Goal: Information Seeking & Learning: Learn about a topic

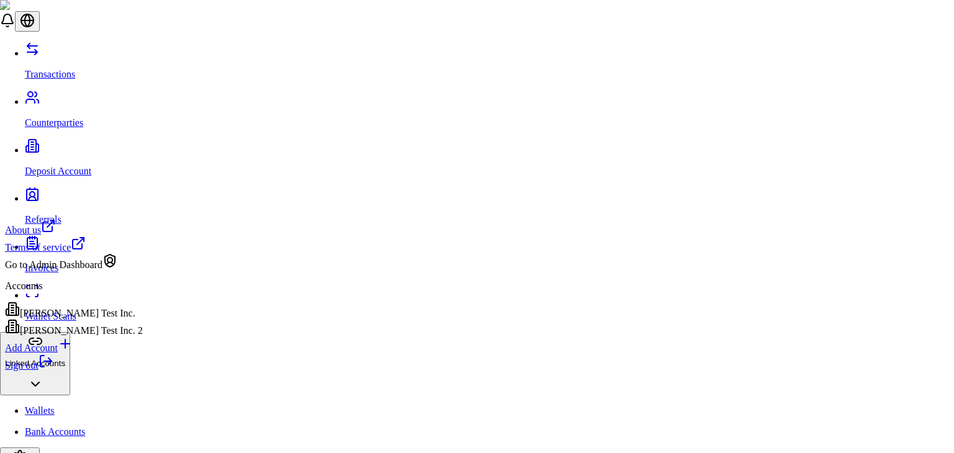
click at [117, 337] on div "[PERSON_NAME] Test Inc. 2" at bounding box center [74, 327] width 138 height 17
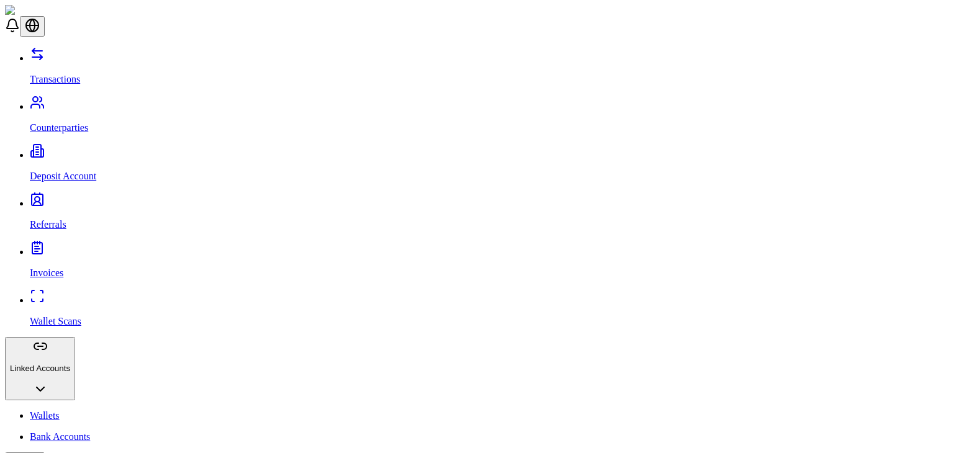
click at [60, 431] on p "Bank Accounts" at bounding box center [489, 436] width 919 height 11
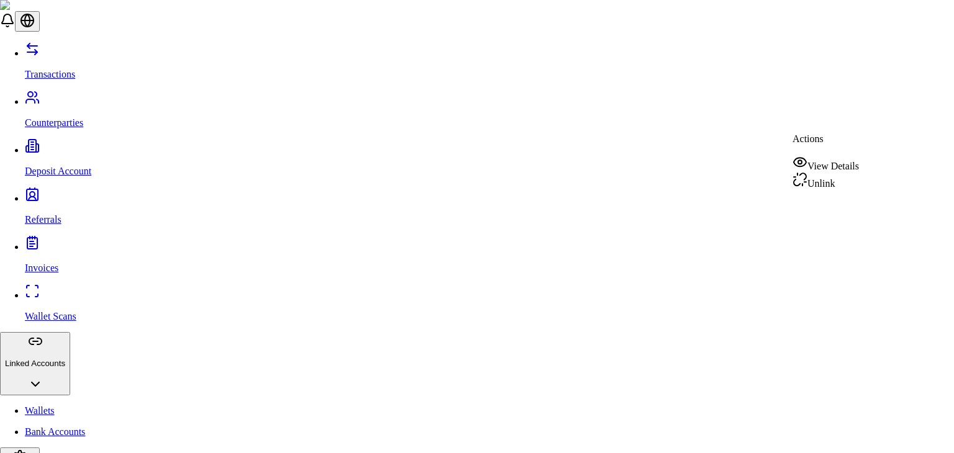
click at [834, 166] on div "View Details" at bounding box center [825, 163] width 66 height 17
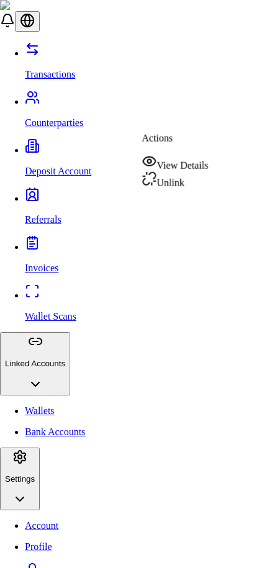
click at [195, 161] on div "View Details" at bounding box center [175, 162] width 66 height 17
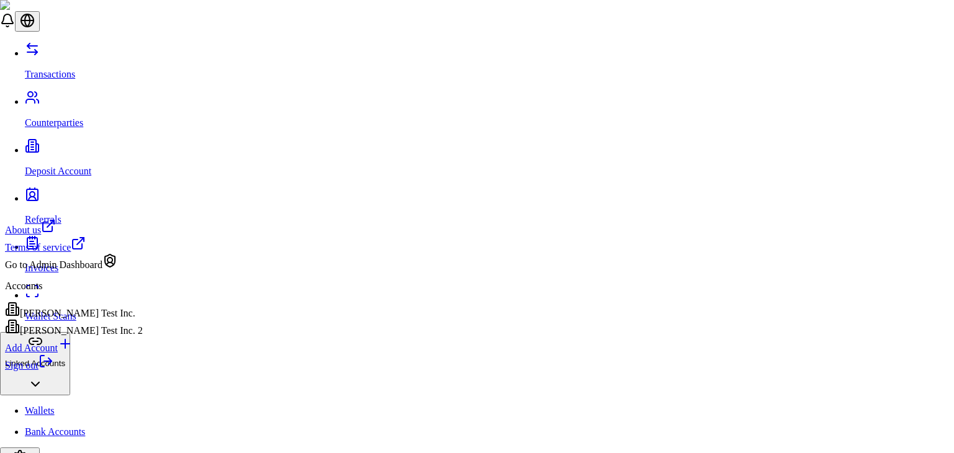
click at [79, 319] on div "[PERSON_NAME] Test Inc." at bounding box center [74, 310] width 138 height 17
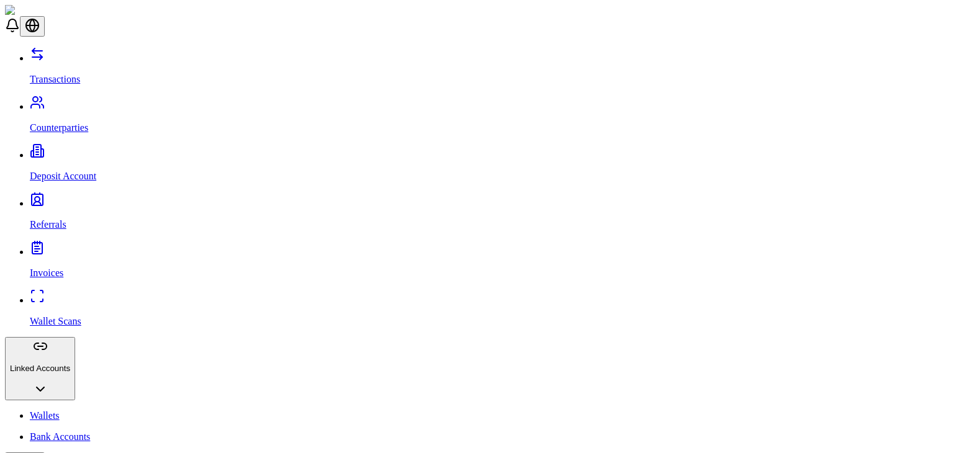
click at [67, 316] on p "Wallet Scans" at bounding box center [489, 321] width 919 height 11
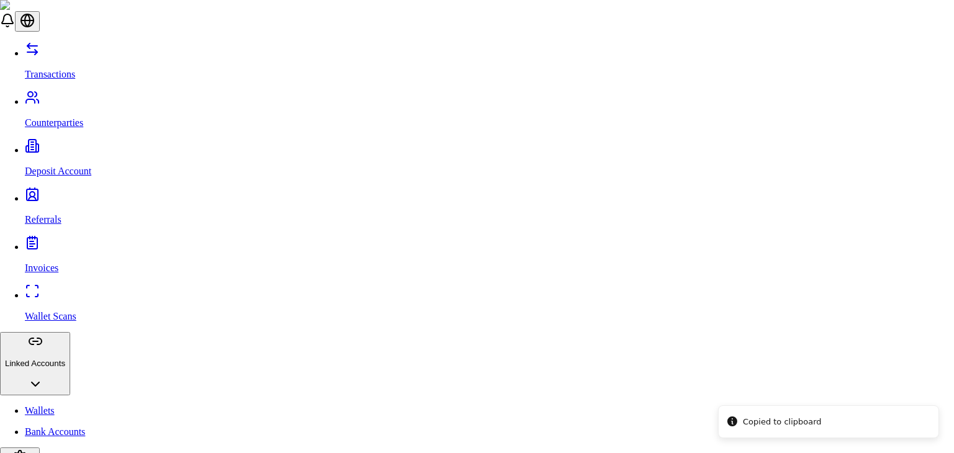
paste input "**********"
type input "**********"
select select "********"
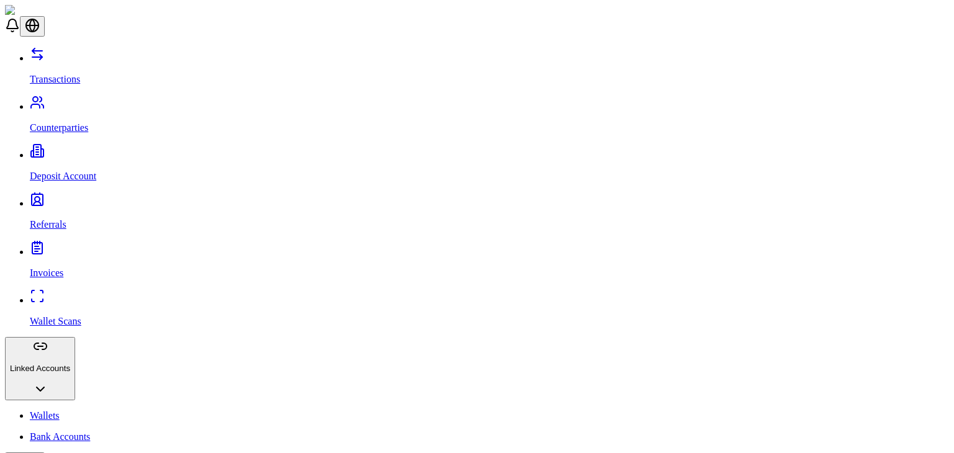
click at [63, 431] on link "Bank Accounts" at bounding box center [489, 436] width 919 height 11
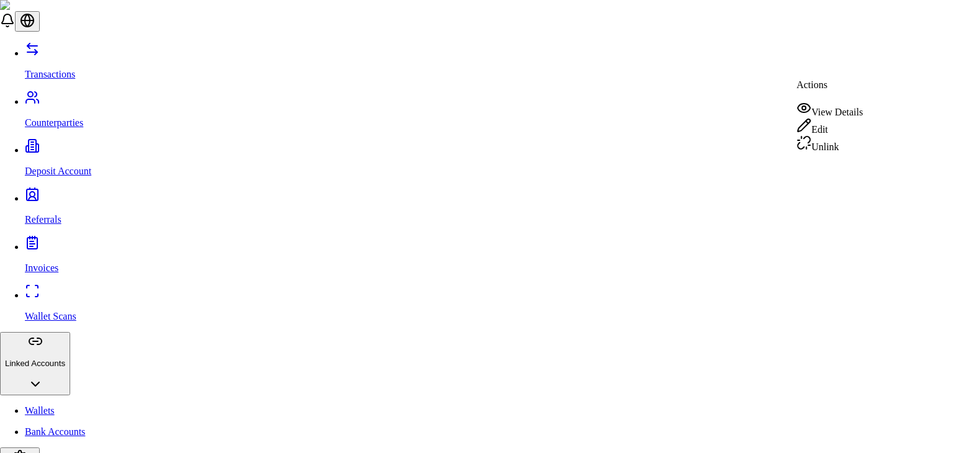
click at [823, 109] on div "View Details" at bounding box center [829, 109] width 66 height 17
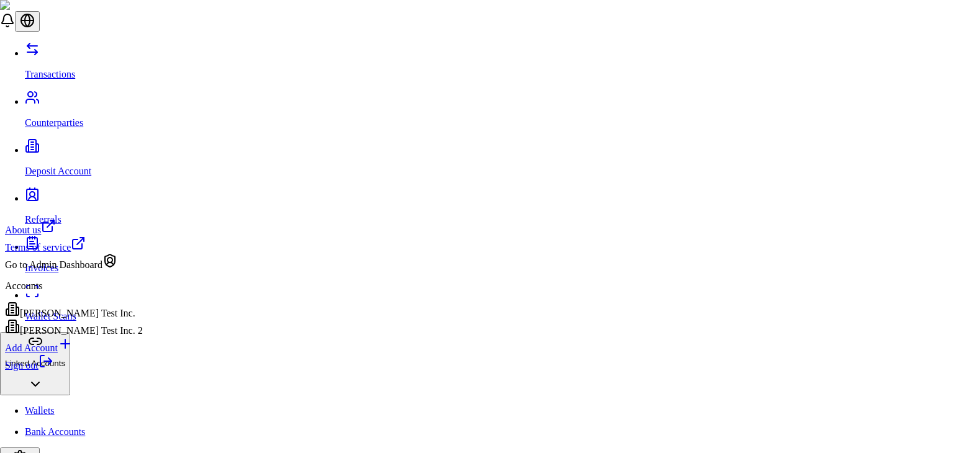
click at [97, 337] on div "[PERSON_NAME] Test Inc. 2" at bounding box center [74, 327] width 138 height 17
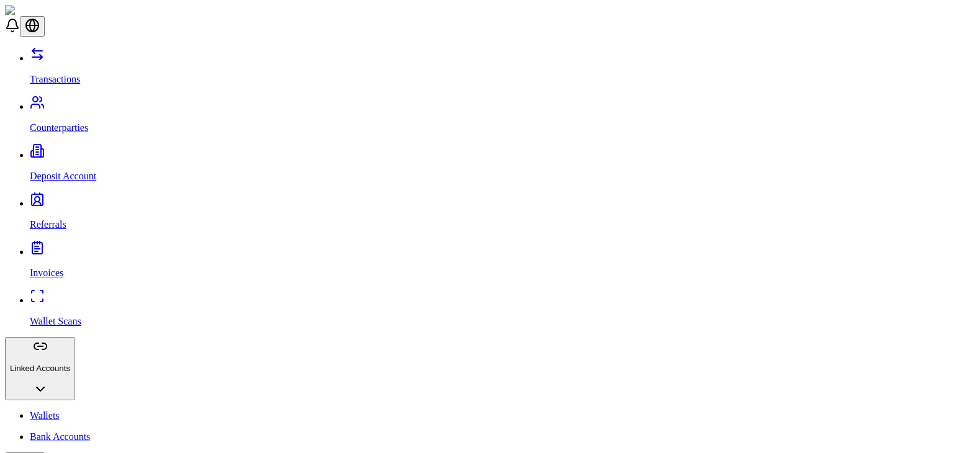
click at [60, 431] on p "Bank Accounts" at bounding box center [489, 436] width 919 height 11
click at [61, 410] on p "Wallets" at bounding box center [489, 415] width 919 height 11
click at [68, 431] on p "Bank Accounts" at bounding box center [489, 436] width 919 height 11
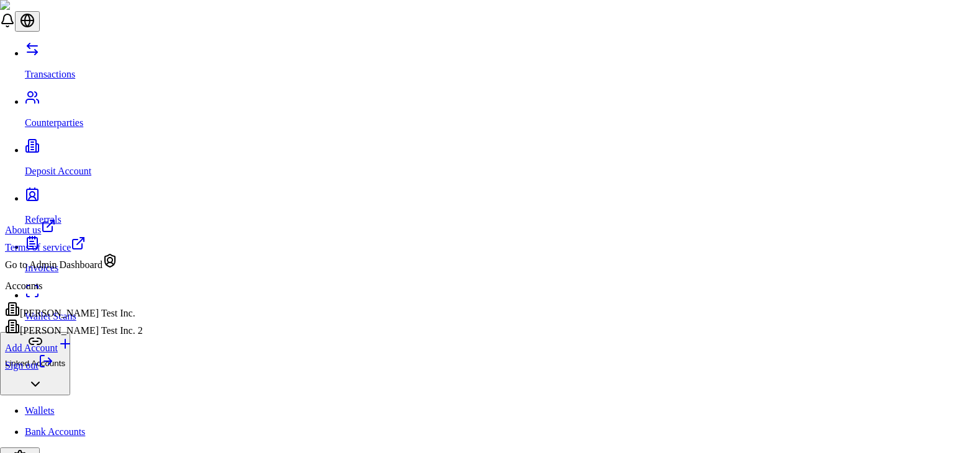
click at [68, 337] on div "[PERSON_NAME] Test Inc. 2" at bounding box center [74, 327] width 138 height 17
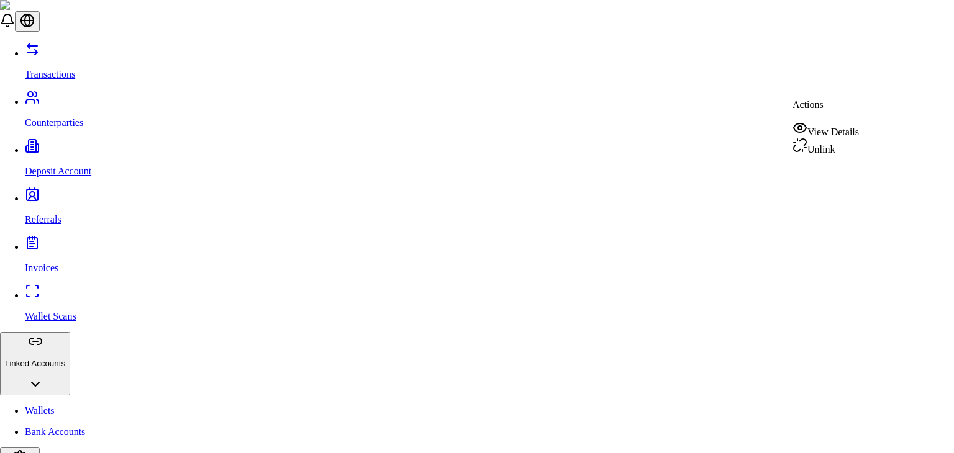
click at [820, 130] on div "View Details" at bounding box center [825, 128] width 66 height 17
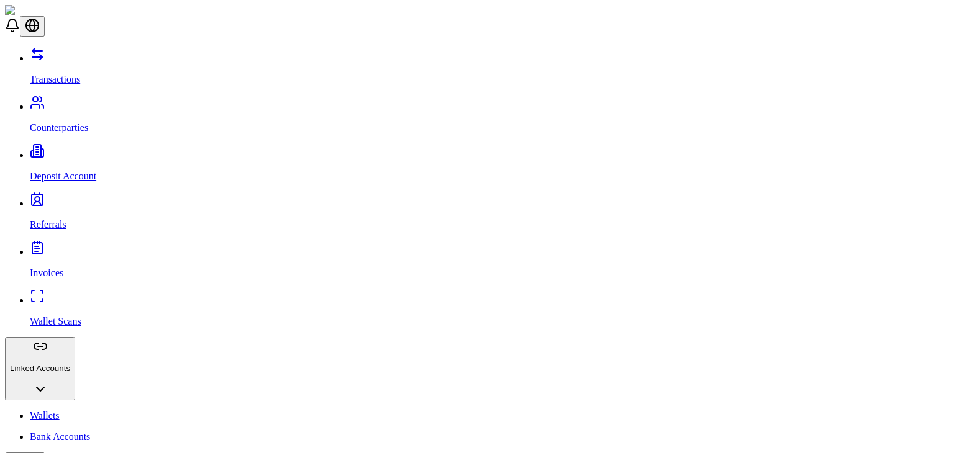
click at [65, 53] on link "Transactions" at bounding box center [489, 69] width 919 height 32
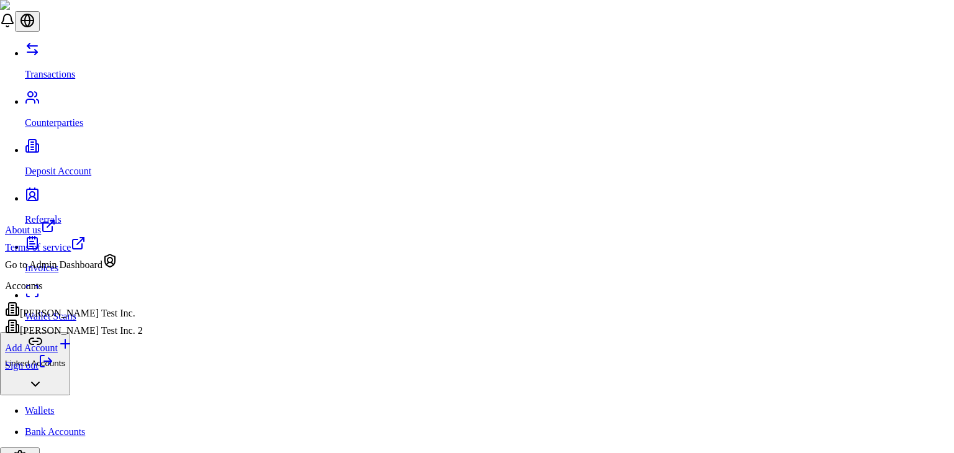
click at [96, 319] on div "[PERSON_NAME] Test Inc." at bounding box center [74, 310] width 138 height 17
click at [96, 337] on div "[PERSON_NAME] Test Inc. 2" at bounding box center [74, 327] width 138 height 17
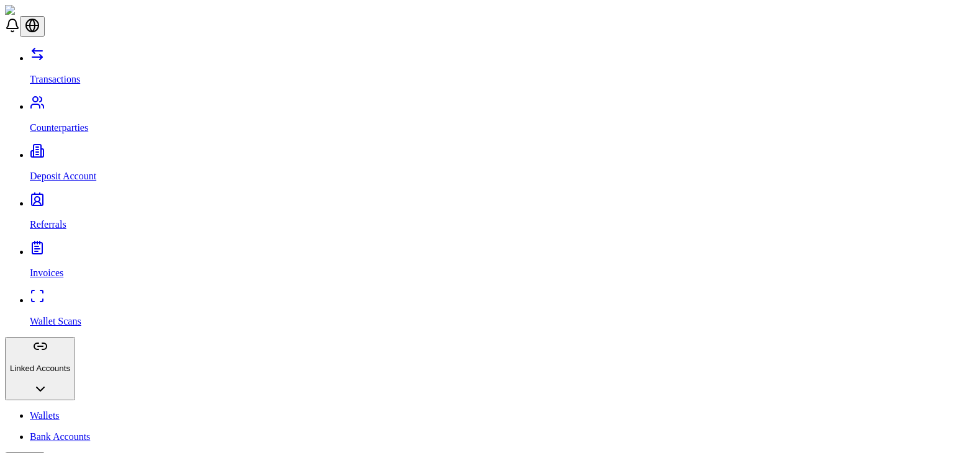
click at [78, 122] on p "Counterparties" at bounding box center [489, 127] width 919 height 11
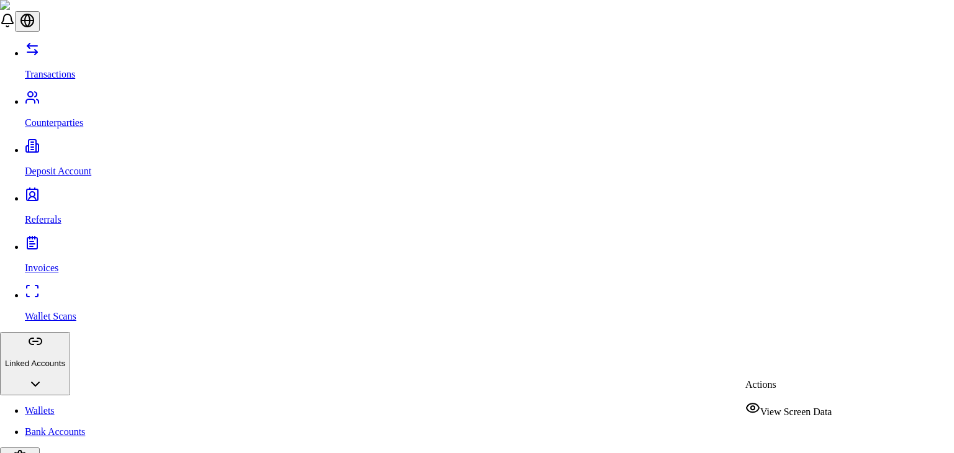
click at [805, 408] on span "View Screen Data" at bounding box center [795, 412] width 71 height 11
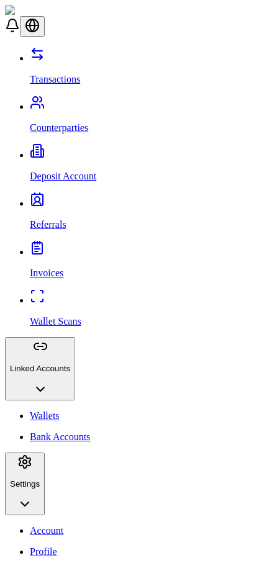
click at [70, 171] on p "Deposit Account" at bounding box center [140, 176] width 221 height 11
click at [76, 122] on p "Counterparties" at bounding box center [140, 127] width 221 height 11
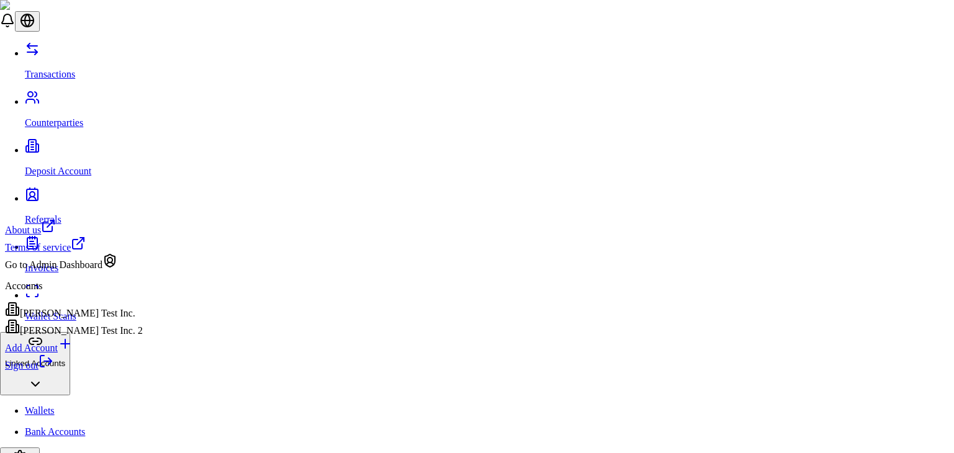
click at [105, 319] on div "[PERSON_NAME] Test Inc." at bounding box center [74, 310] width 138 height 17
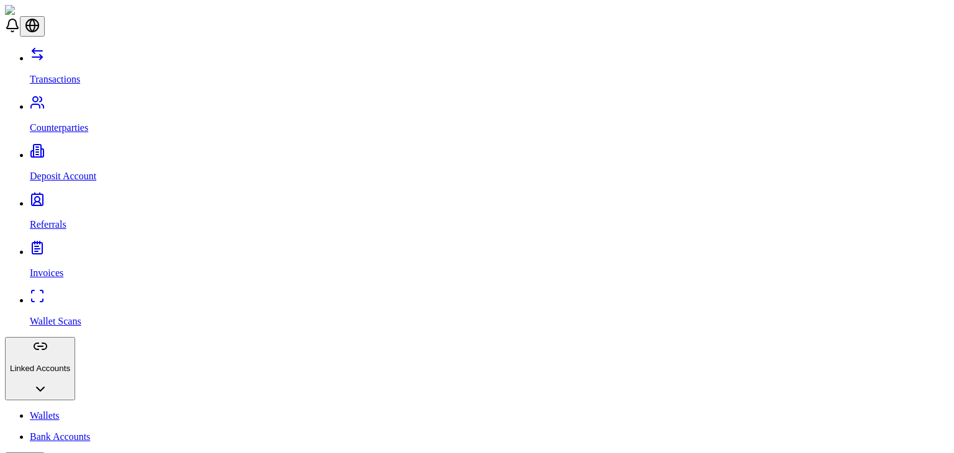
click at [72, 122] on p "Counterparties" at bounding box center [489, 127] width 919 height 11
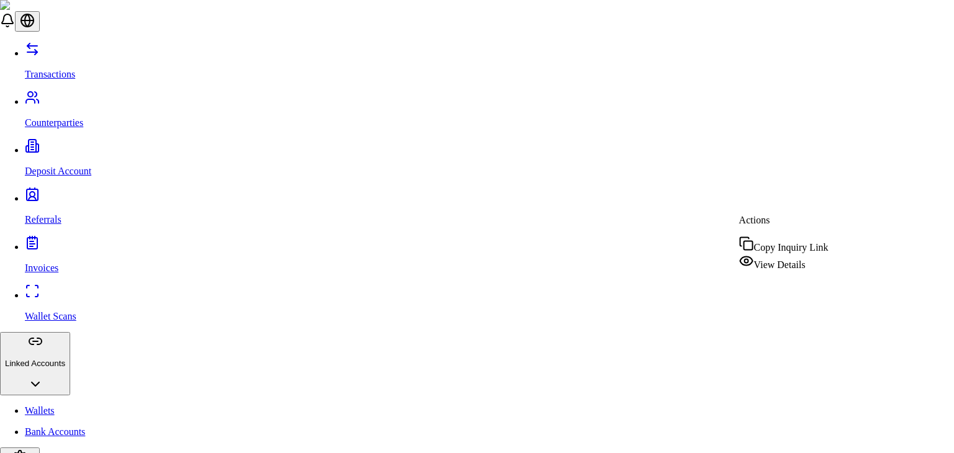
click at [787, 264] on span "View Details" at bounding box center [780, 265] width 52 height 11
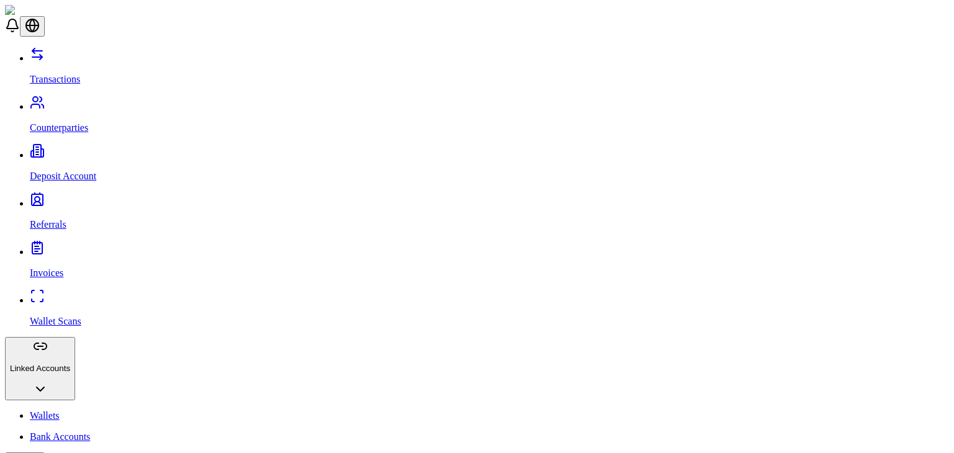
scroll to position [120, 0]
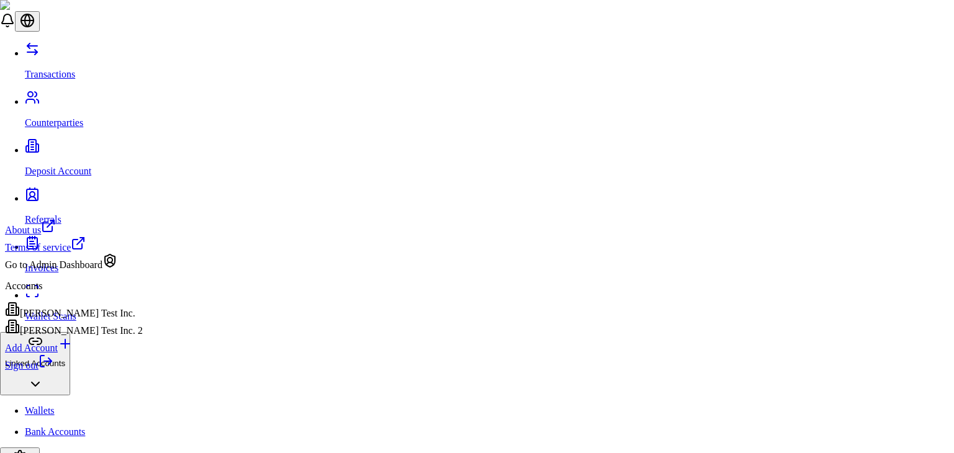
click at [104, 337] on div "[PERSON_NAME] Test Inc. 2" at bounding box center [74, 327] width 138 height 17
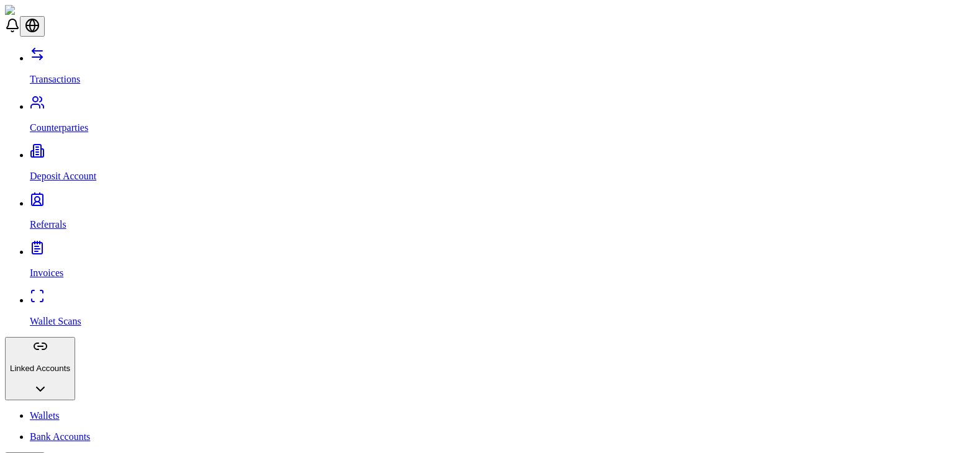
click at [65, 295] on link "Wallet Scans" at bounding box center [489, 311] width 919 height 32
click at [79, 316] on p "Wallet Scans" at bounding box center [489, 321] width 919 height 11
click at [68, 431] on p "Bank Accounts" at bounding box center [489, 436] width 919 height 11
click at [91, 122] on p "Counterparties" at bounding box center [489, 127] width 919 height 11
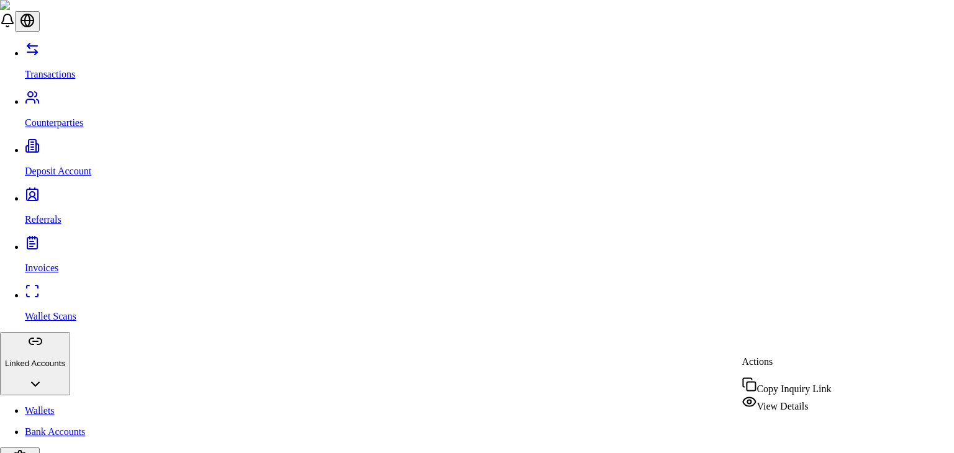
click at [798, 396] on div "View Details" at bounding box center [785, 403] width 89 height 17
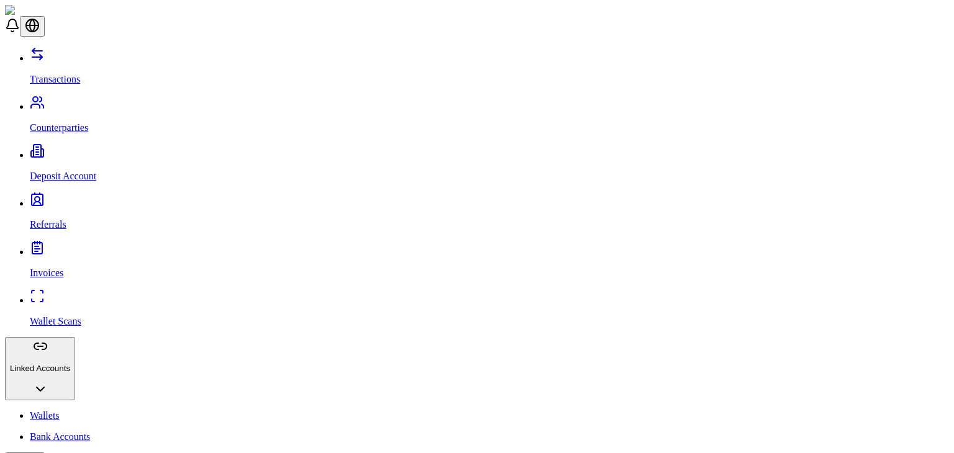
scroll to position [155, 0]
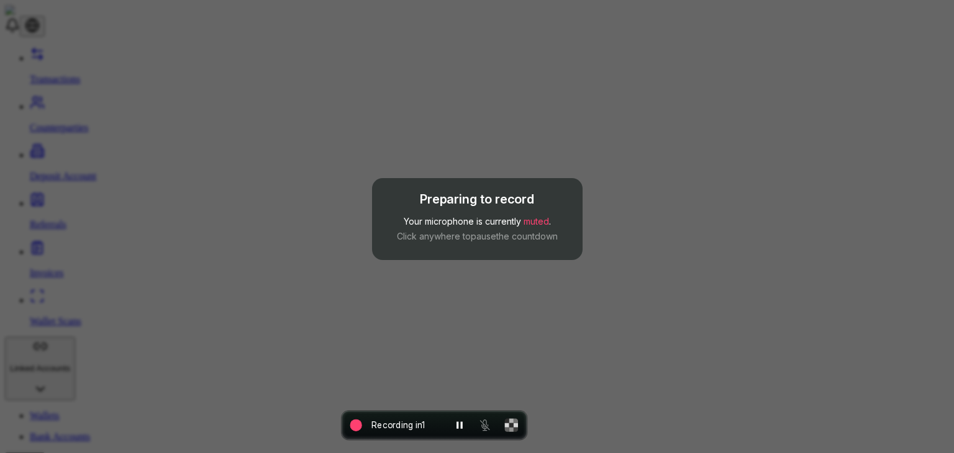
click at [0, 0] on div "Preparing to record Your microphone is currently muted . Click anywhere to paus…" at bounding box center [0, 0] width 0 height 0
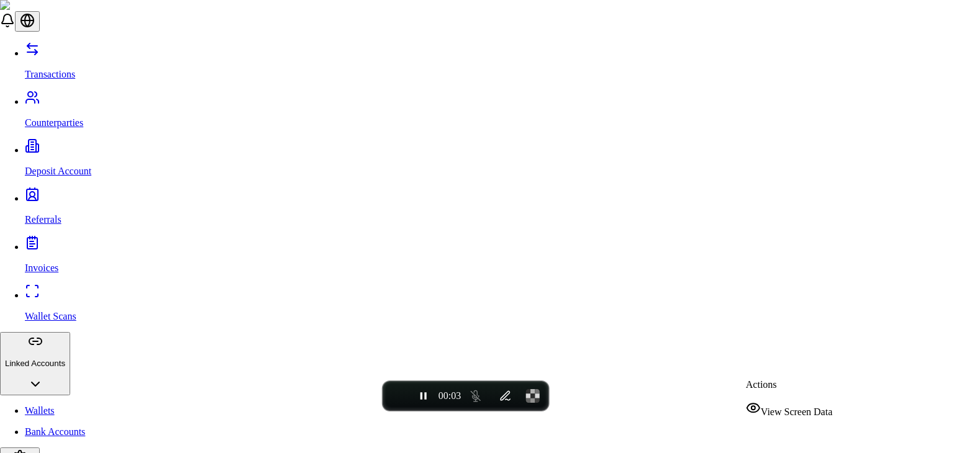
click at [780, 408] on span "View Screen Data" at bounding box center [796, 412] width 71 height 11
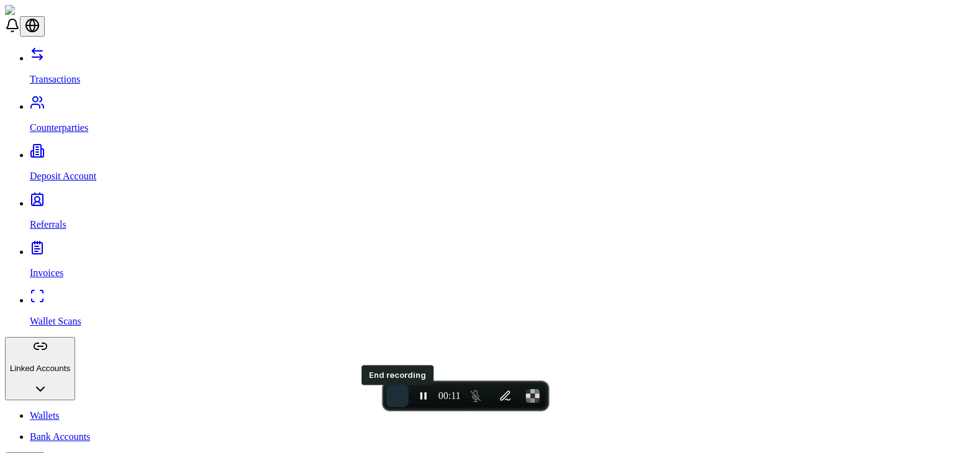
click at [389, 398] on button "End recording" at bounding box center [397, 396] width 22 height 22
click at [397, 396] on span "End recording" at bounding box center [397, 396] width 0 height 0
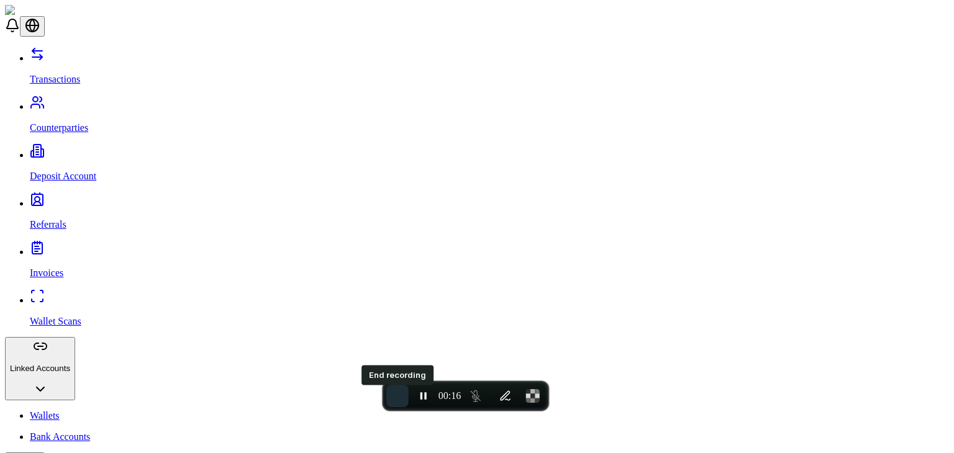
click at [397, 396] on span "End recording" at bounding box center [397, 396] width 0 height 0
click at [389, 395] on button "End recording" at bounding box center [397, 396] width 22 height 22
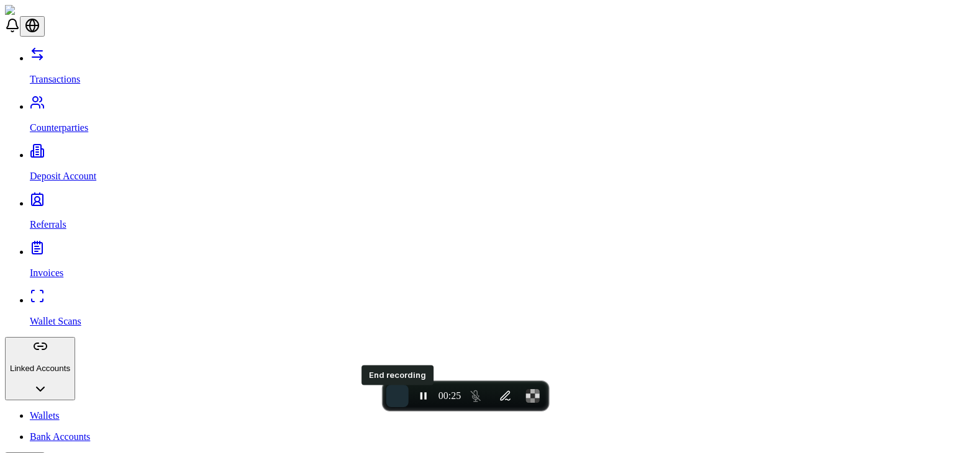
click at [397, 396] on span "End recording" at bounding box center [397, 396] width 0 height 0
click at [386, 385] on button "End recording" at bounding box center [397, 396] width 22 height 22
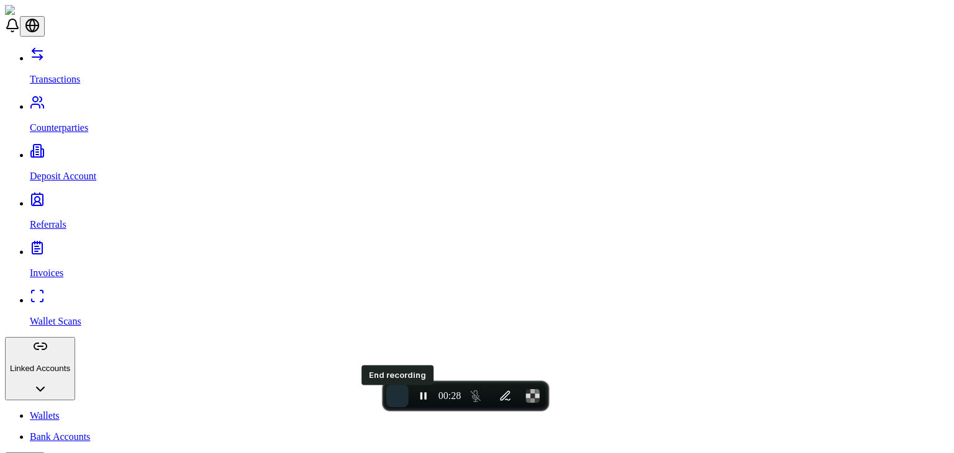
click at [397, 396] on span "End recording" at bounding box center [397, 396] width 0 height 0
click at [420, 398] on icon "Pause recording" at bounding box center [423, 395] width 6 height 7
click at [405, 397] on button "End recording" at bounding box center [397, 396] width 22 height 22
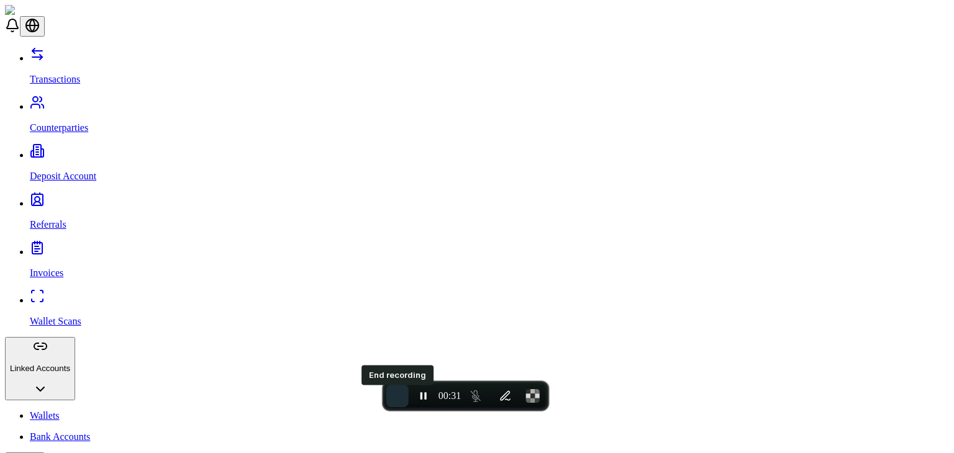
click at [405, 397] on button "End recording" at bounding box center [397, 396] width 22 height 22
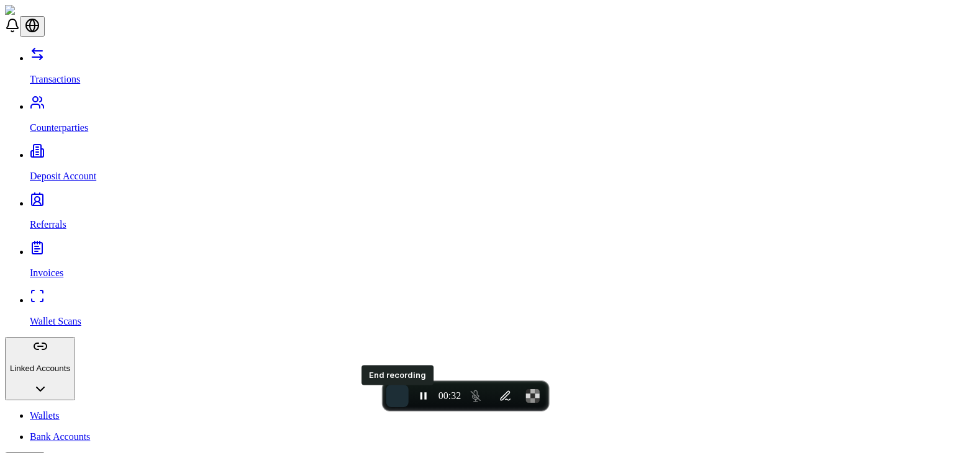
click at [405, 397] on button "End recording" at bounding box center [397, 396] width 22 height 22
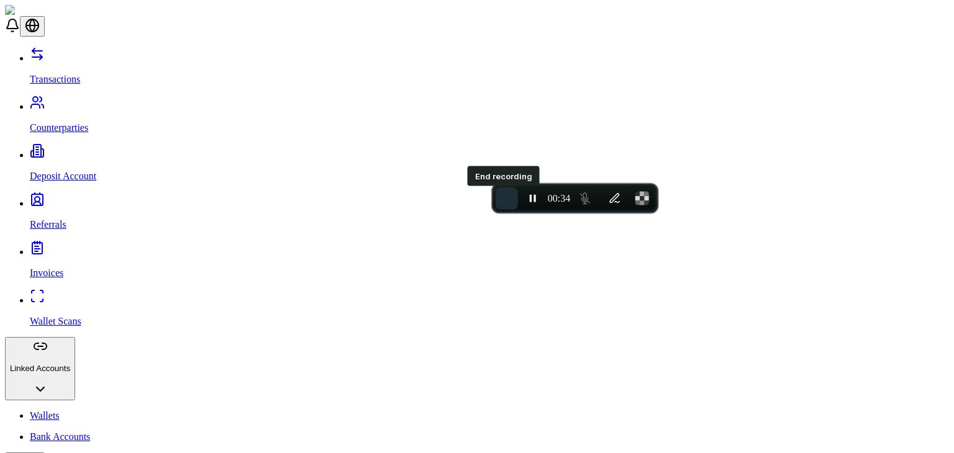
click at [507, 199] on span "End recording" at bounding box center [507, 199] width 0 height 0
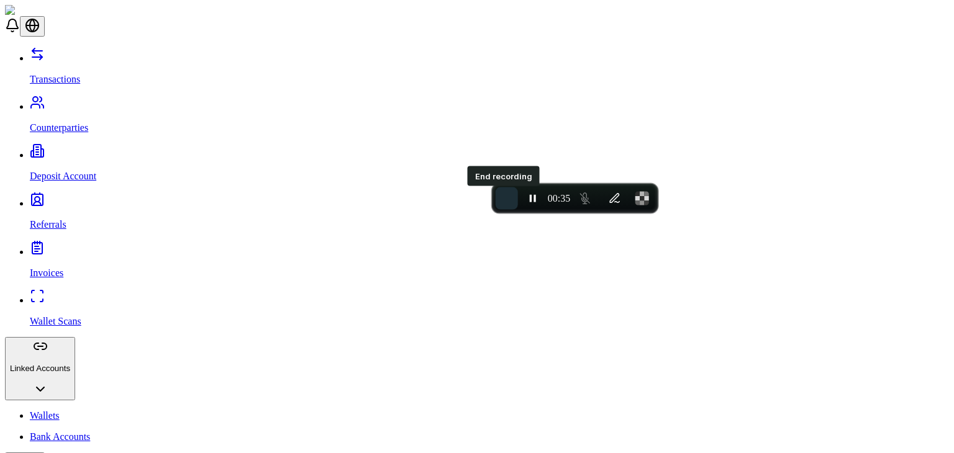
click at [507, 199] on span "End recording" at bounding box center [507, 199] width 0 height 0
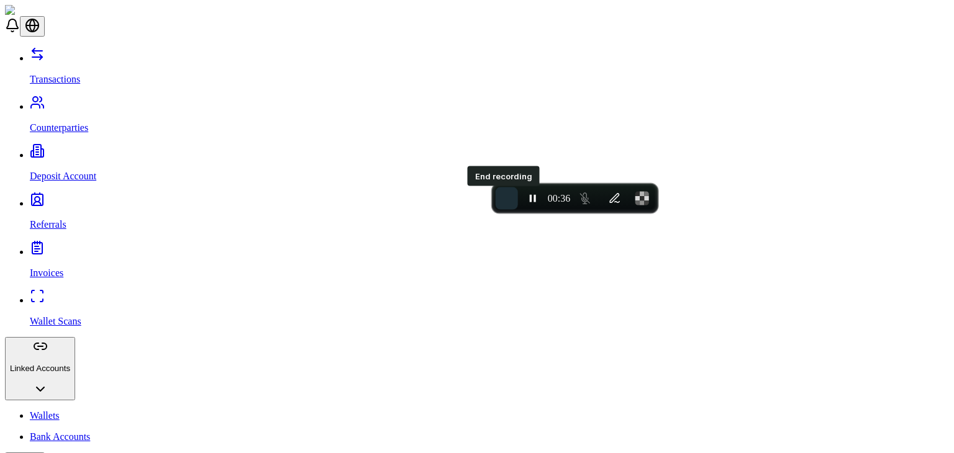
click at [507, 199] on span "End recording" at bounding box center [507, 199] width 0 height 0
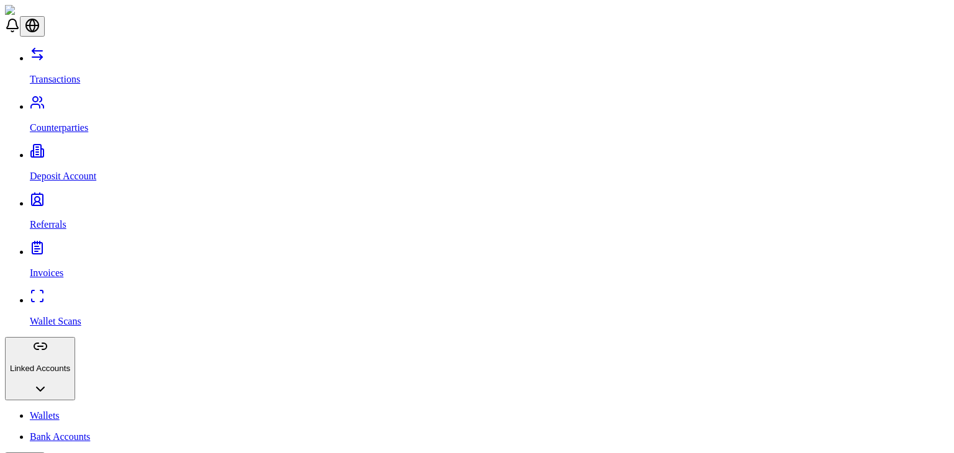
click at [79, 101] on link "Counterparties" at bounding box center [489, 117] width 919 height 32
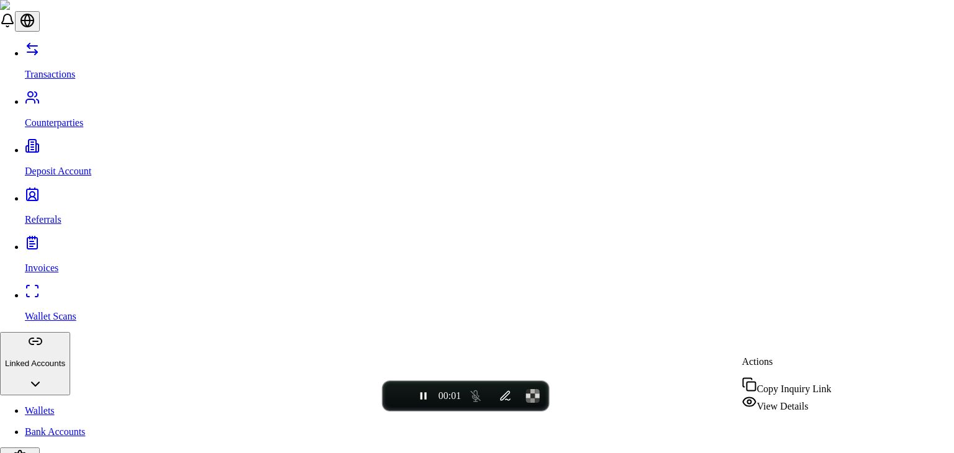
click at [770, 403] on span "View Details" at bounding box center [782, 406] width 52 height 11
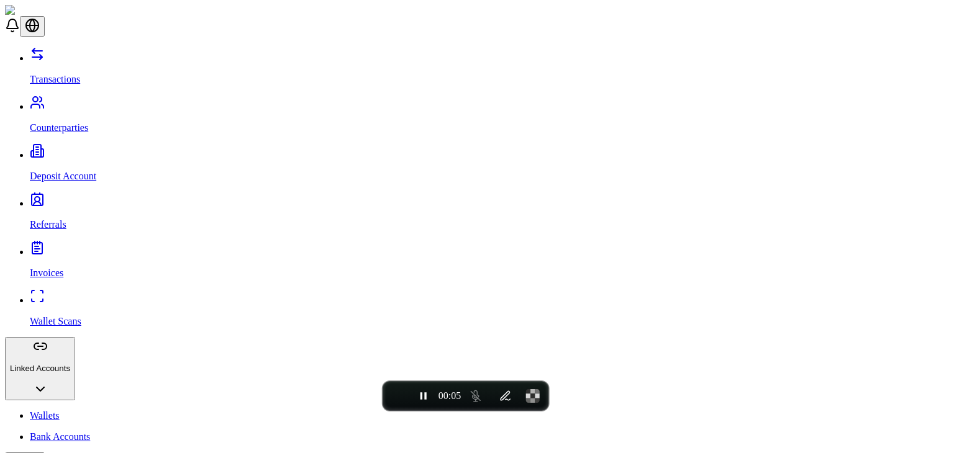
scroll to position [155, 0]
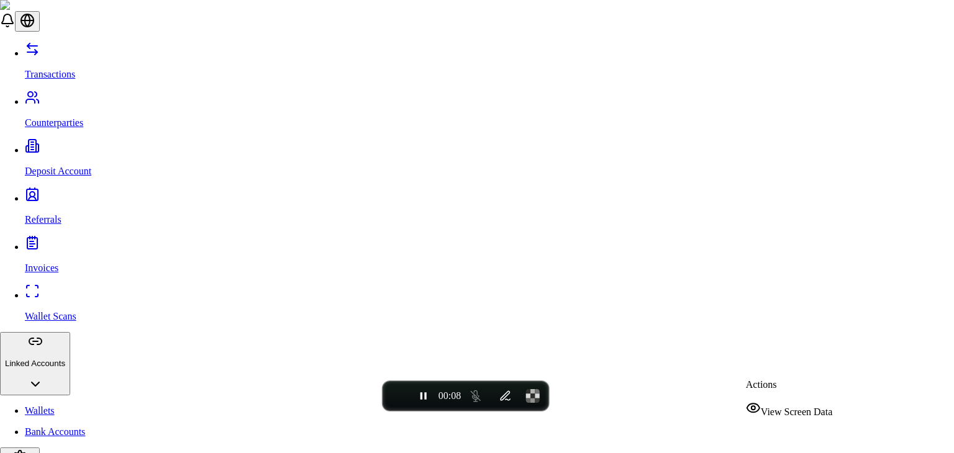
click at [785, 413] on span "View Screen Data" at bounding box center [796, 412] width 71 height 11
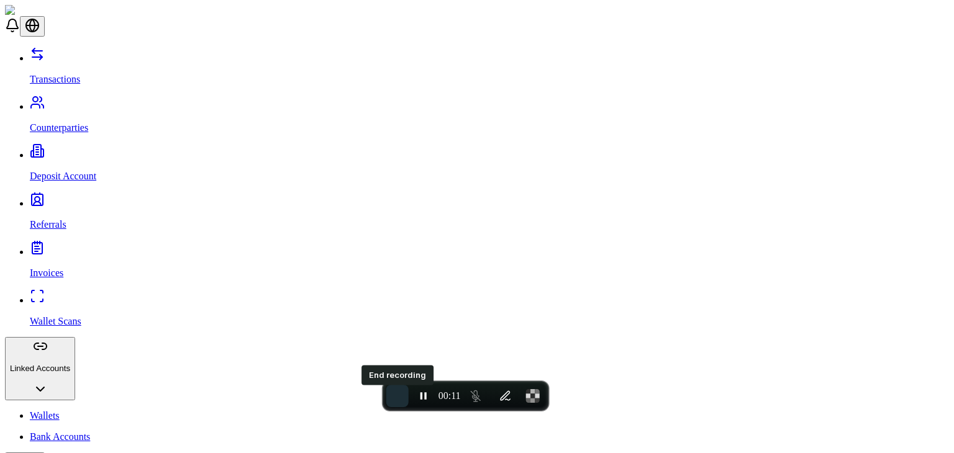
click at [390, 395] on button "End recording" at bounding box center [397, 396] width 22 height 22
click at [85, 122] on p "Counterparties" at bounding box center [489, 127] width 919 height 11
